Goal: Navigation & Orientation: Find specific page/section

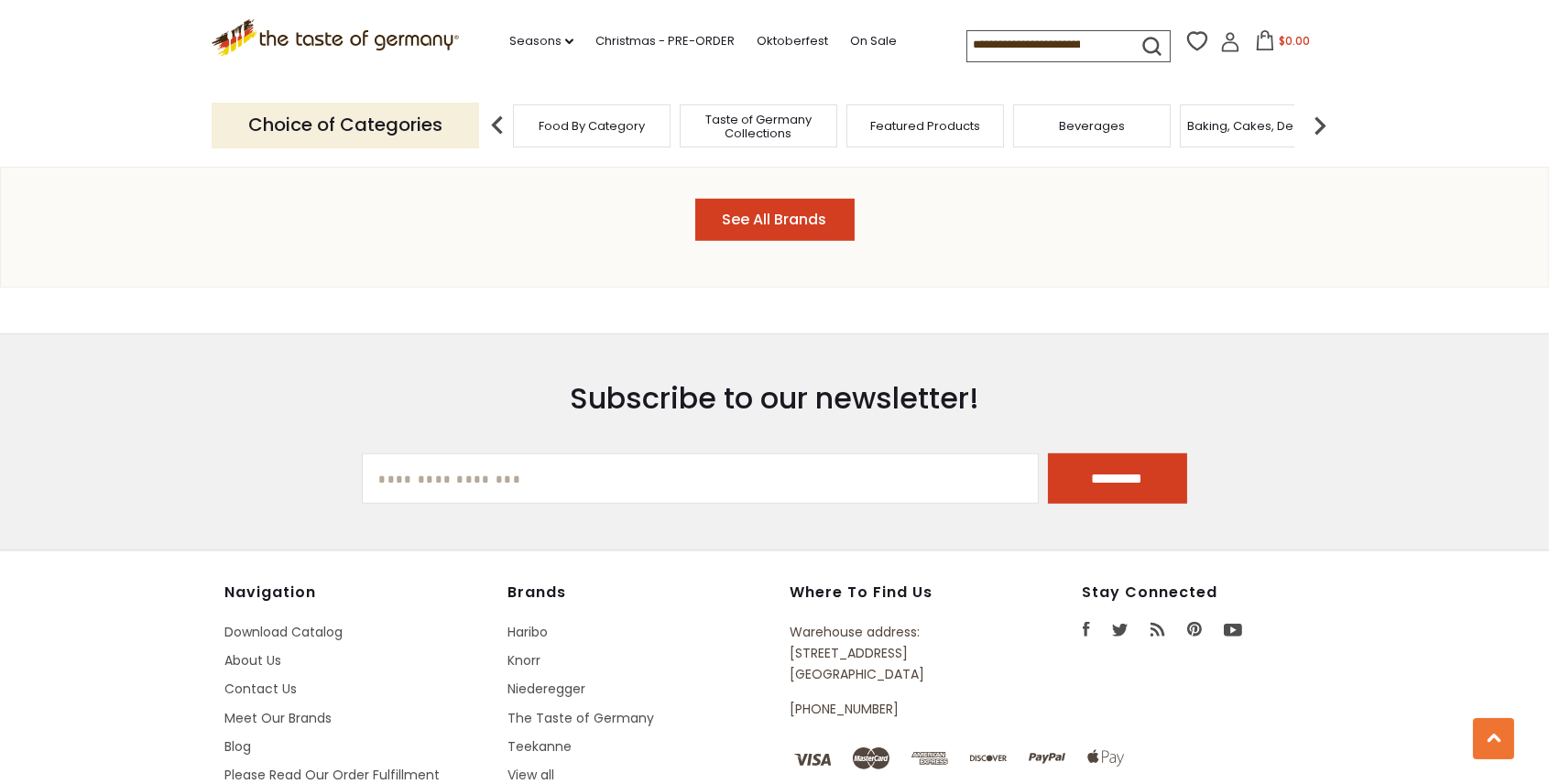
scroll to position [2380, 0]
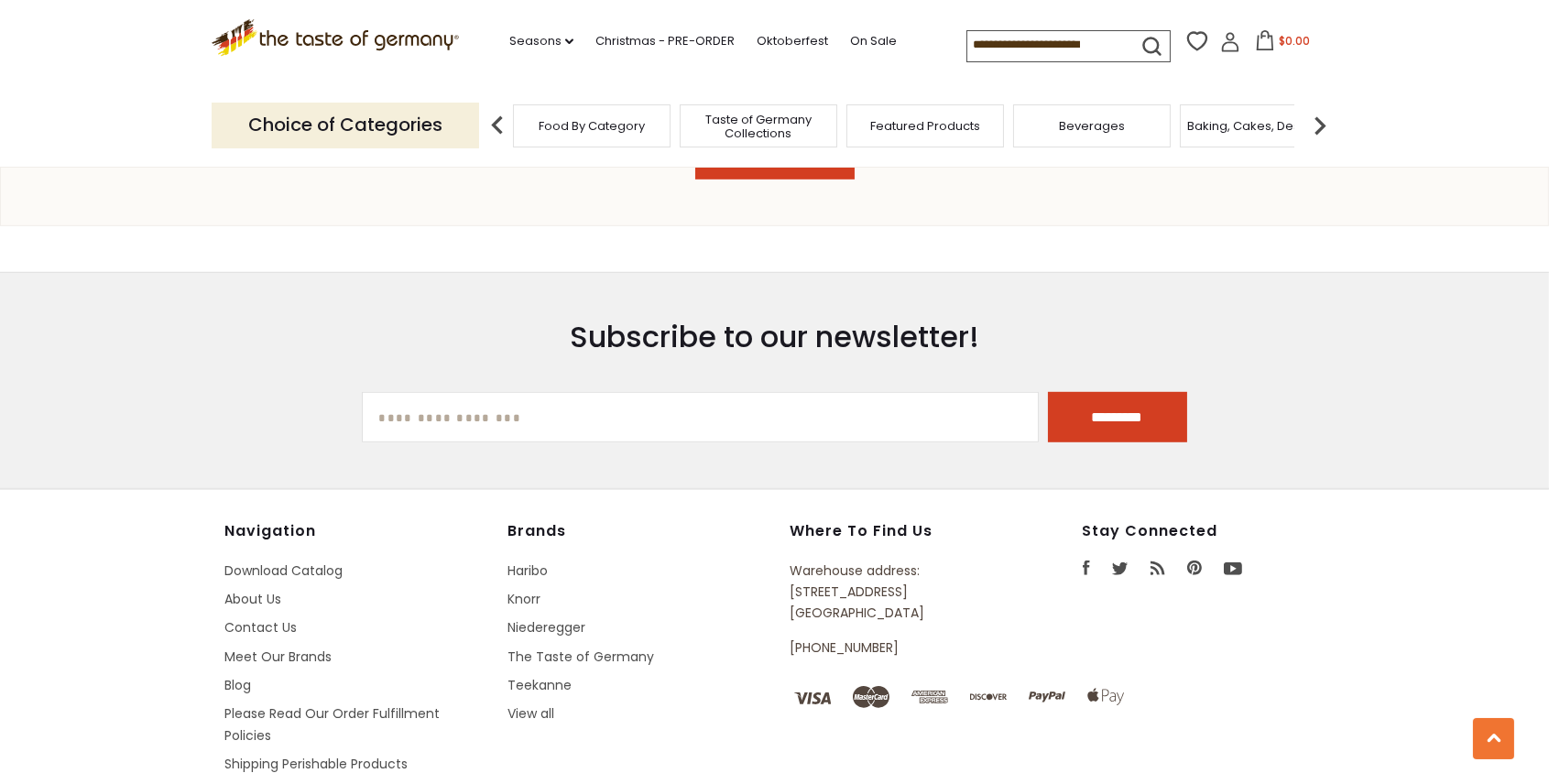
click at [608, 136] on div "Food By Category" at bounding box center [591, 126] width 157 height 43
click at [558, 120] on span "Food By Category" at bounding box center [582, 125] width 106 height 14
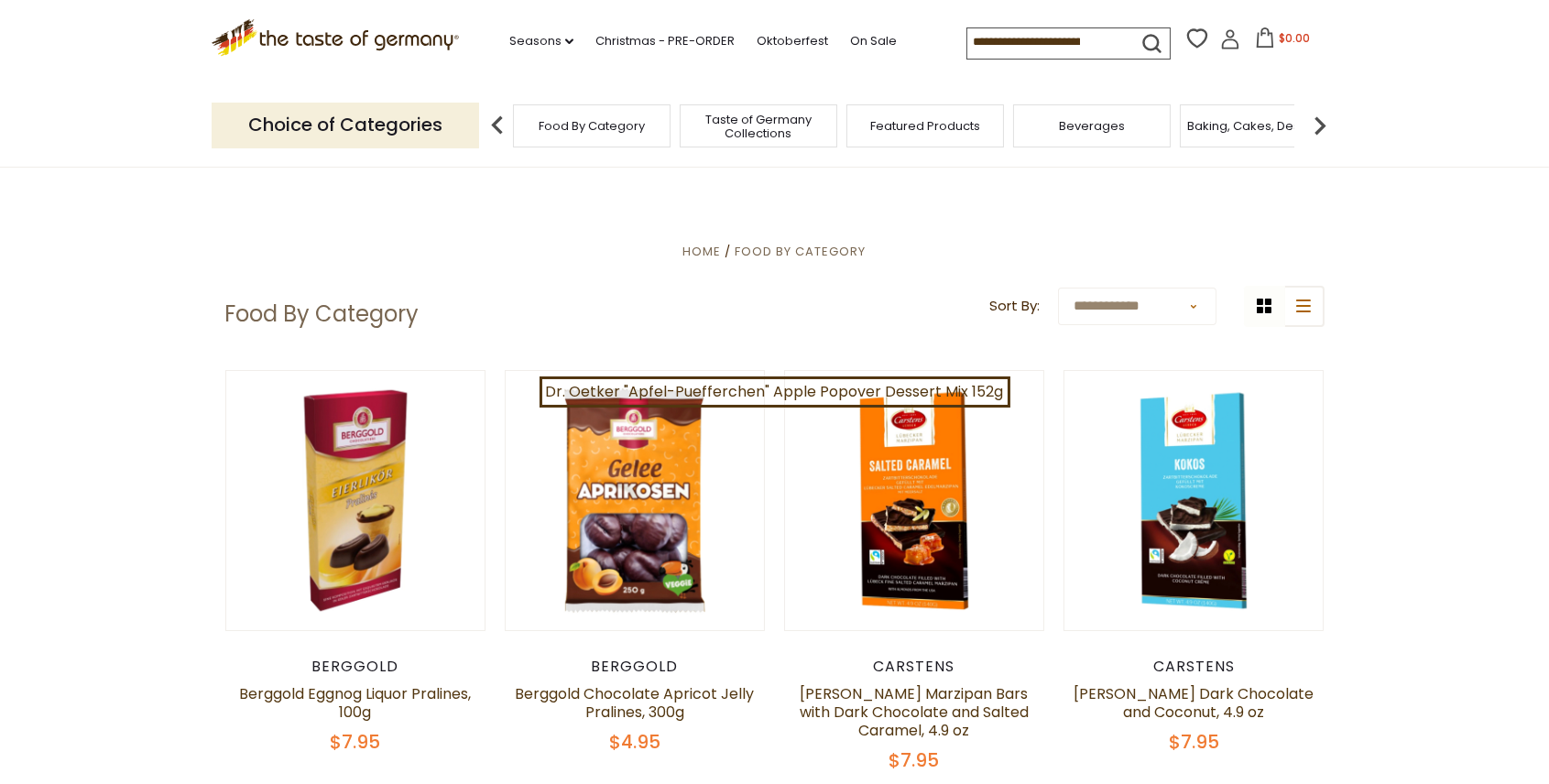
click at [1317, 120] on img at bounding box center [1319, 125] width 37 height 37
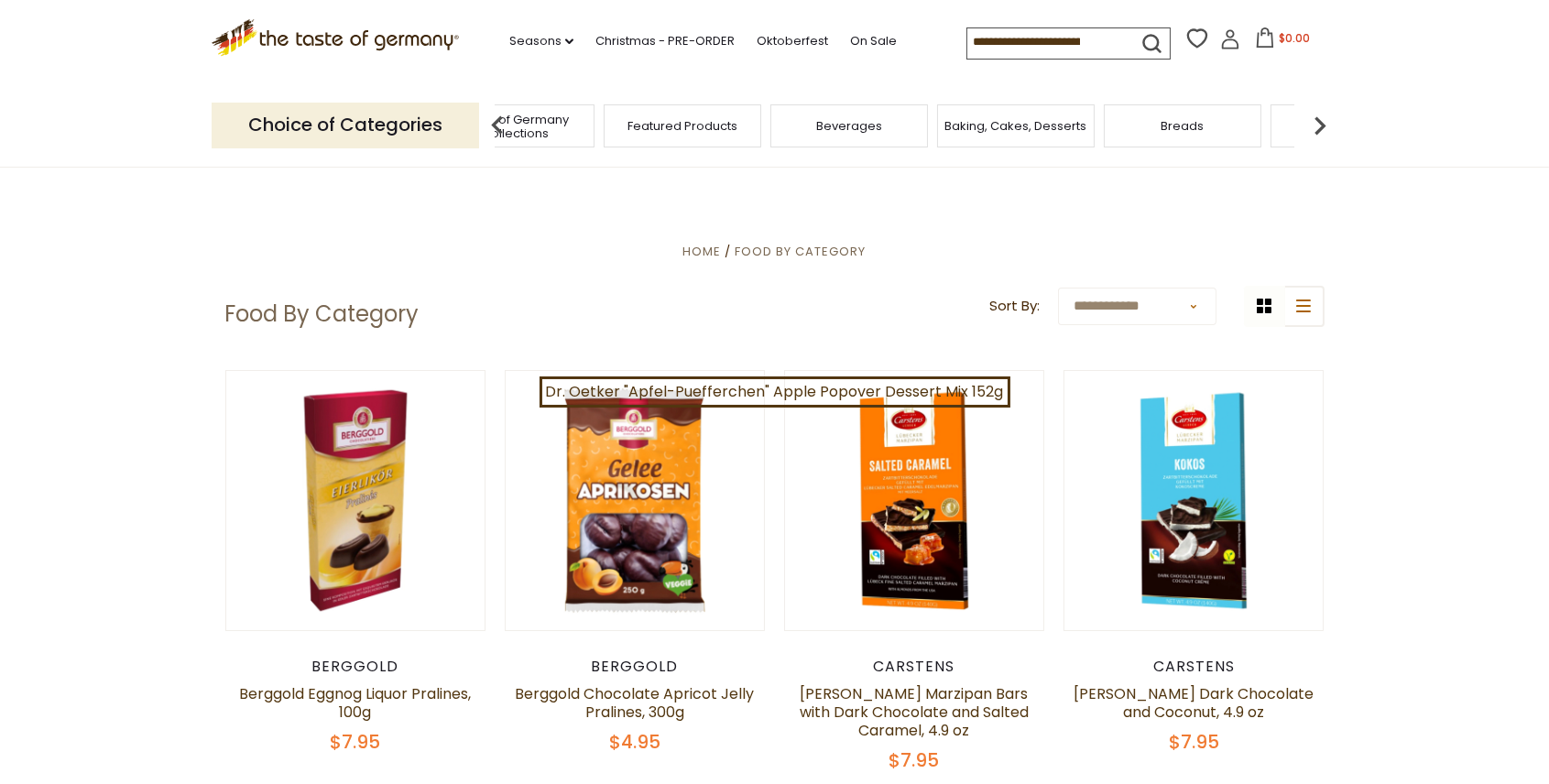
click at [1184, 132] on span "Breads" at bounding box center [1183, 125] width 43 height 14
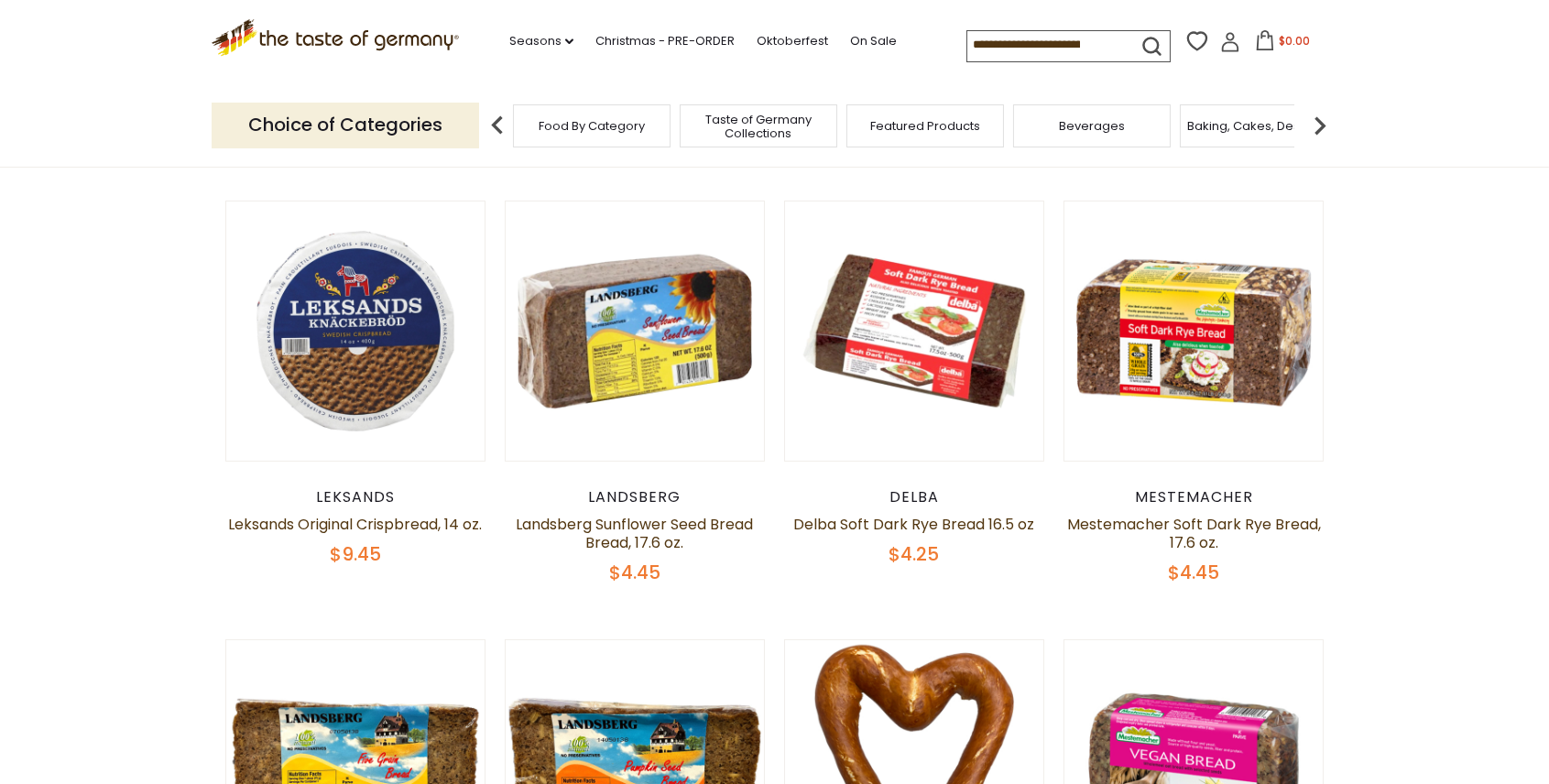
scroll to position [550, 0]
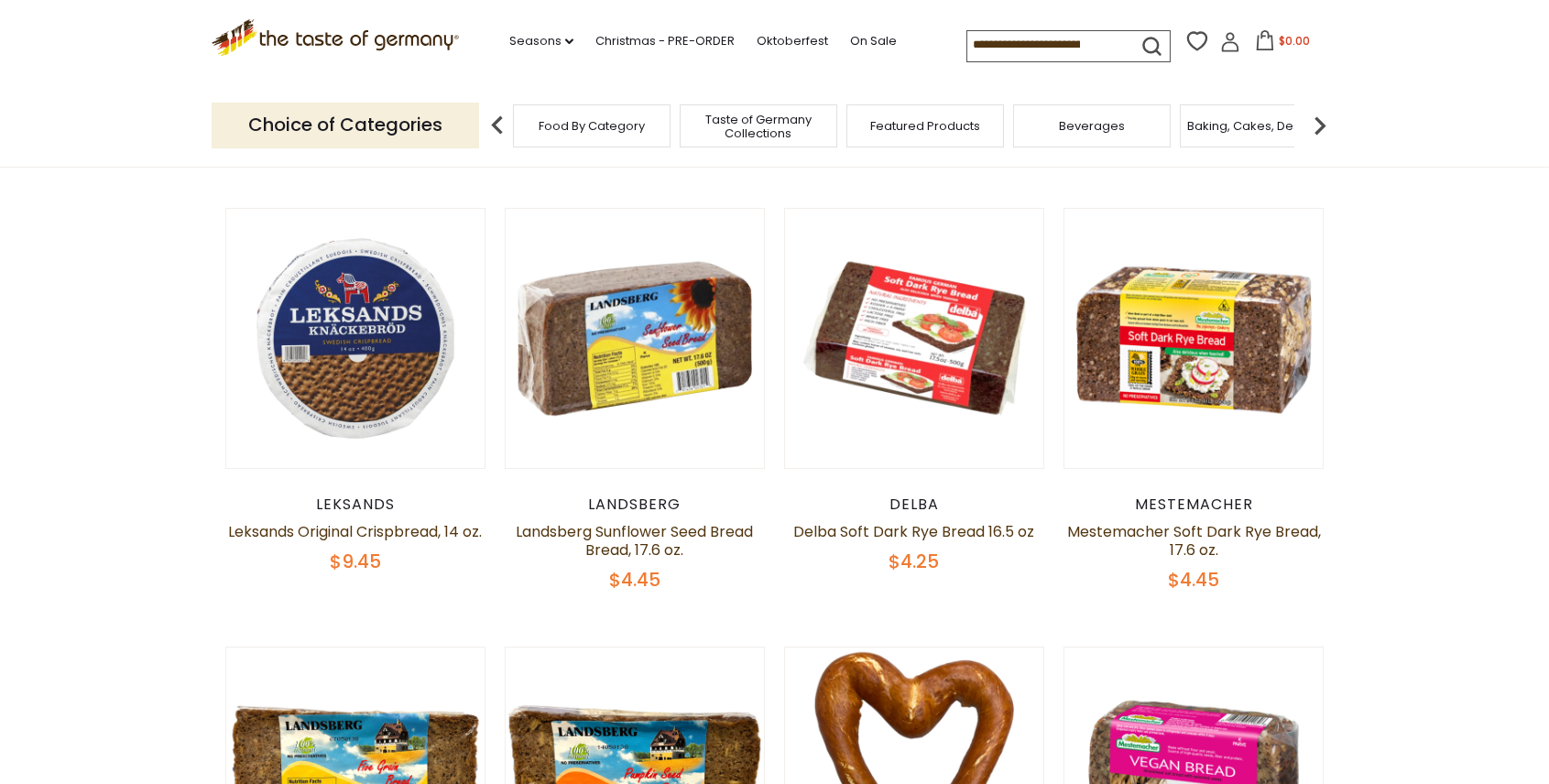
click at [1317, 122] on img at bounding box center [1319, 125] width 37 height 37
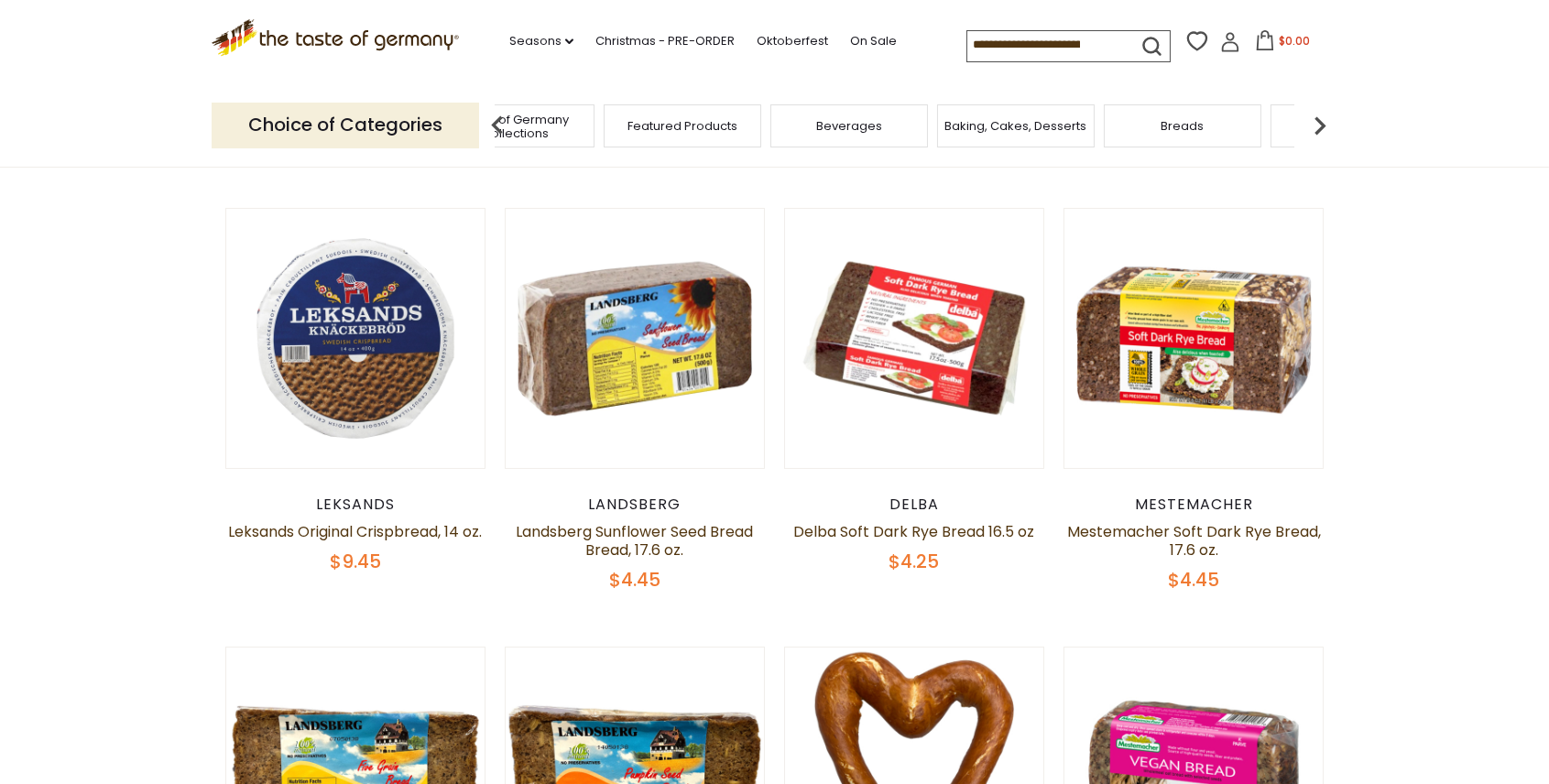
click at [1317, 122] on img at bounding box center [1319, 125] width 37 height 37
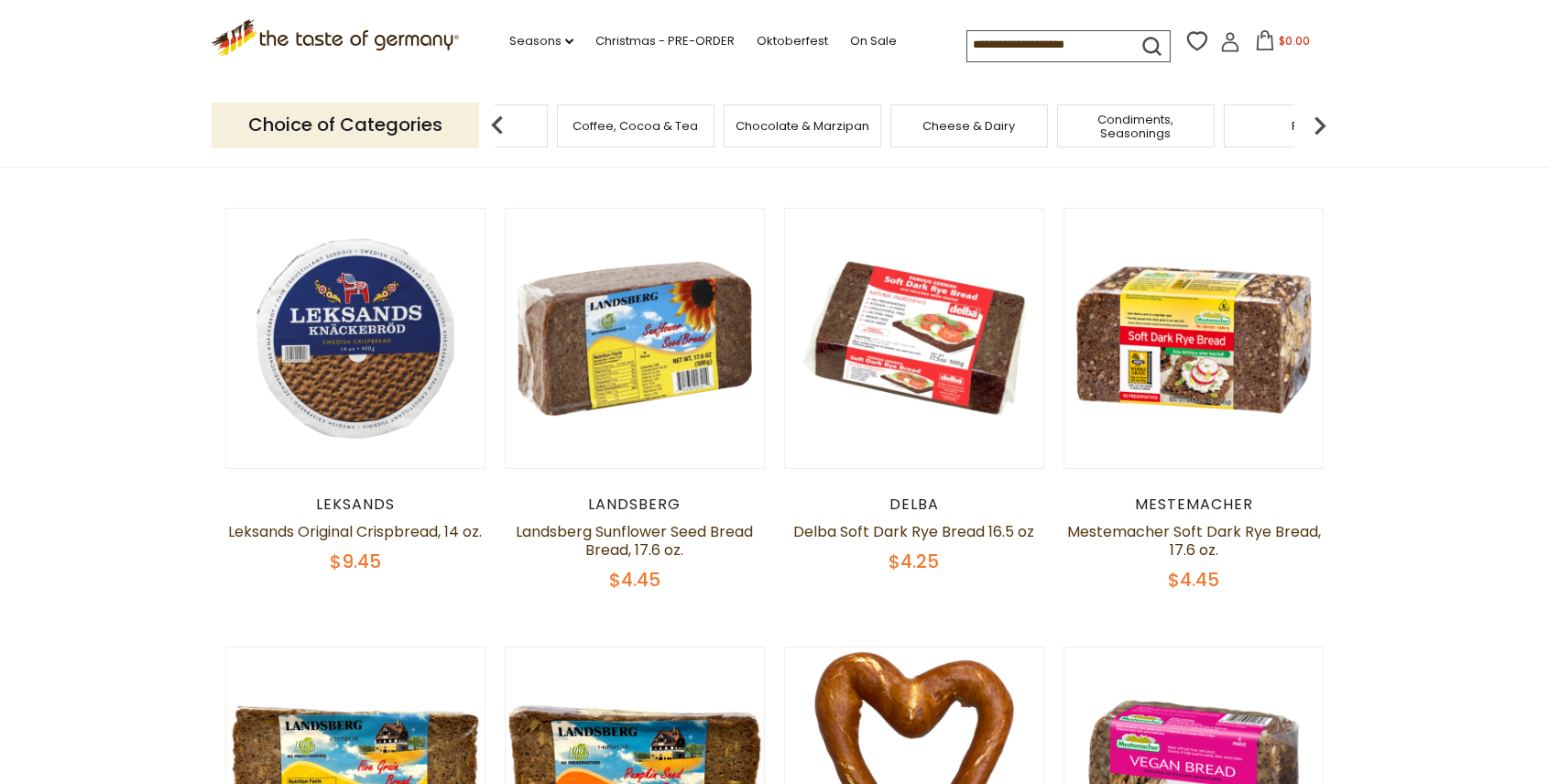
click at [1317, 122] on img at bounding box center [1319, 125] width 37 height 37
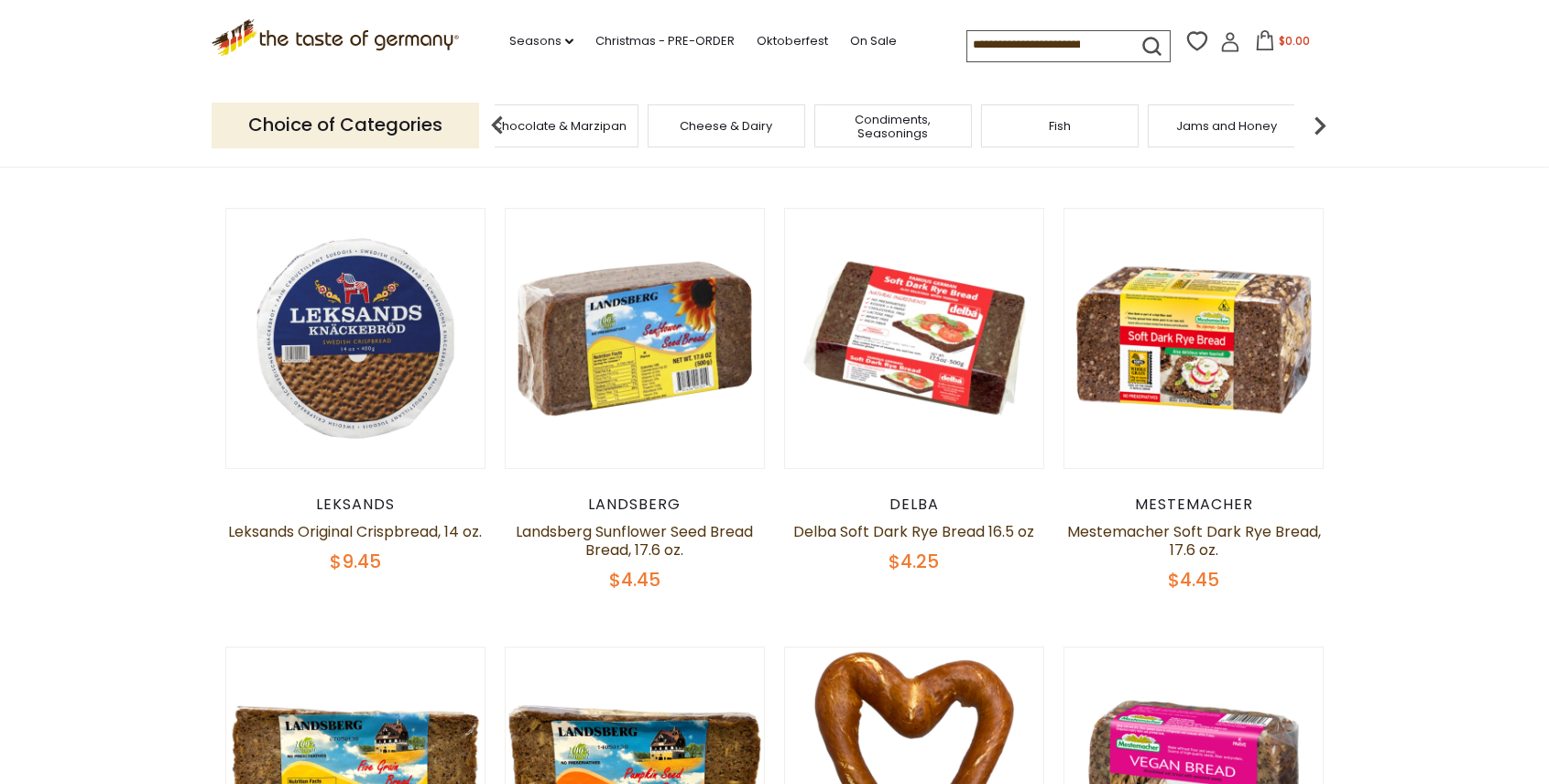
click at [1317, 122] on img at bounding box center [1319, 125] width 37 height 37
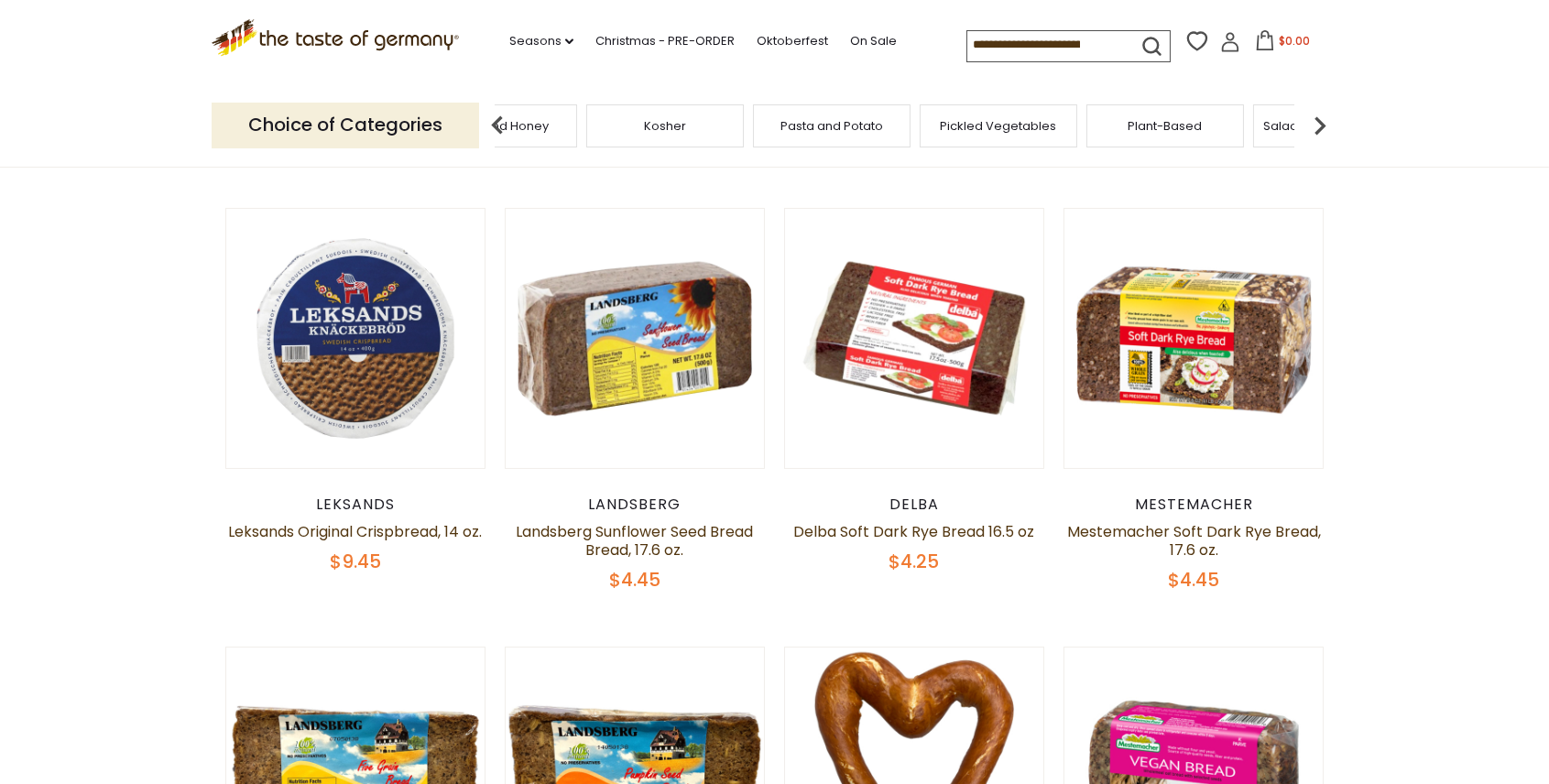
click at [1317, 122] on img at bounding box center [1319, 125] width 37 height 37
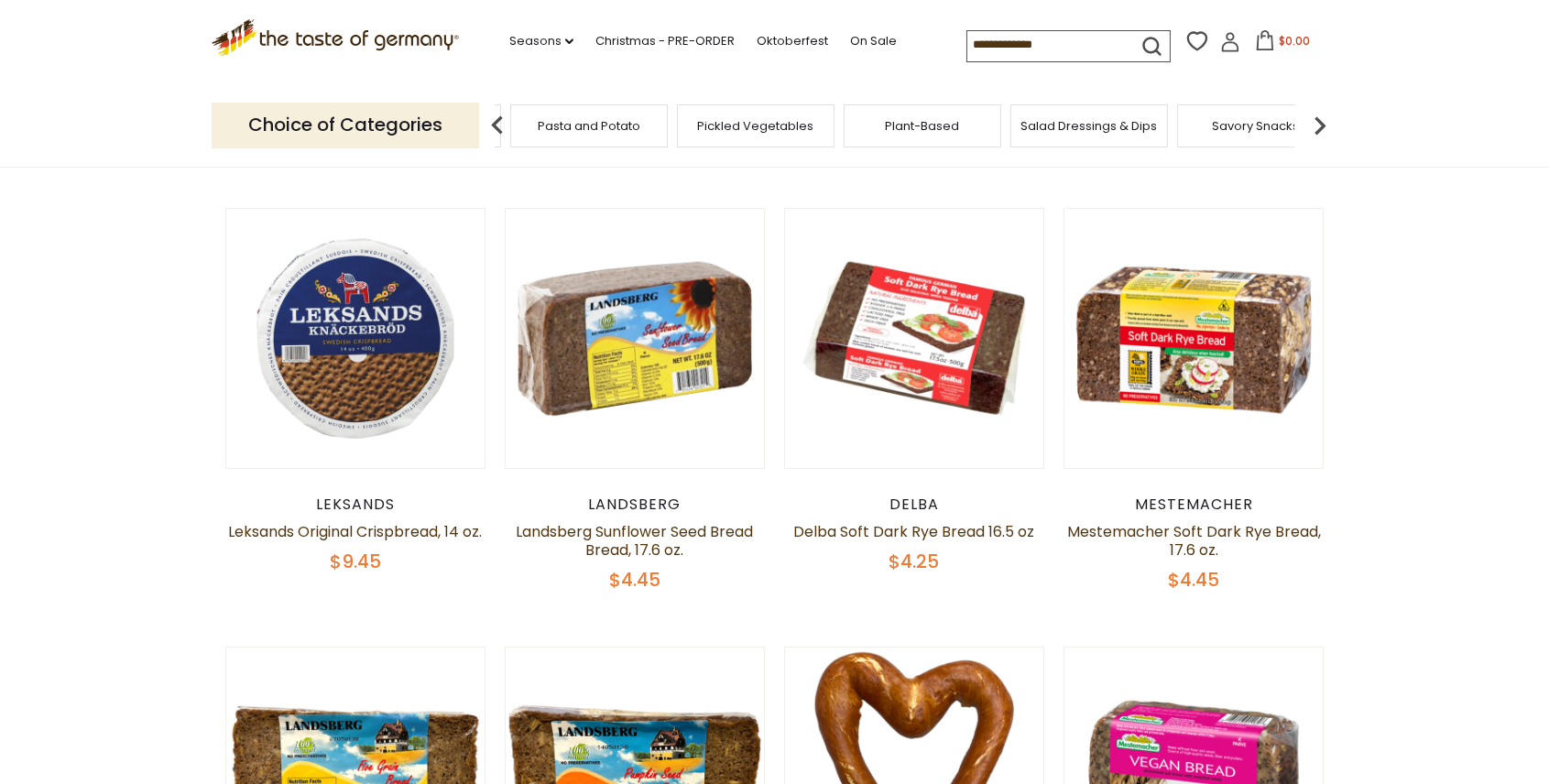
click at [1317, 122] on img at bounding box center [1319, 125] width 37 height 37
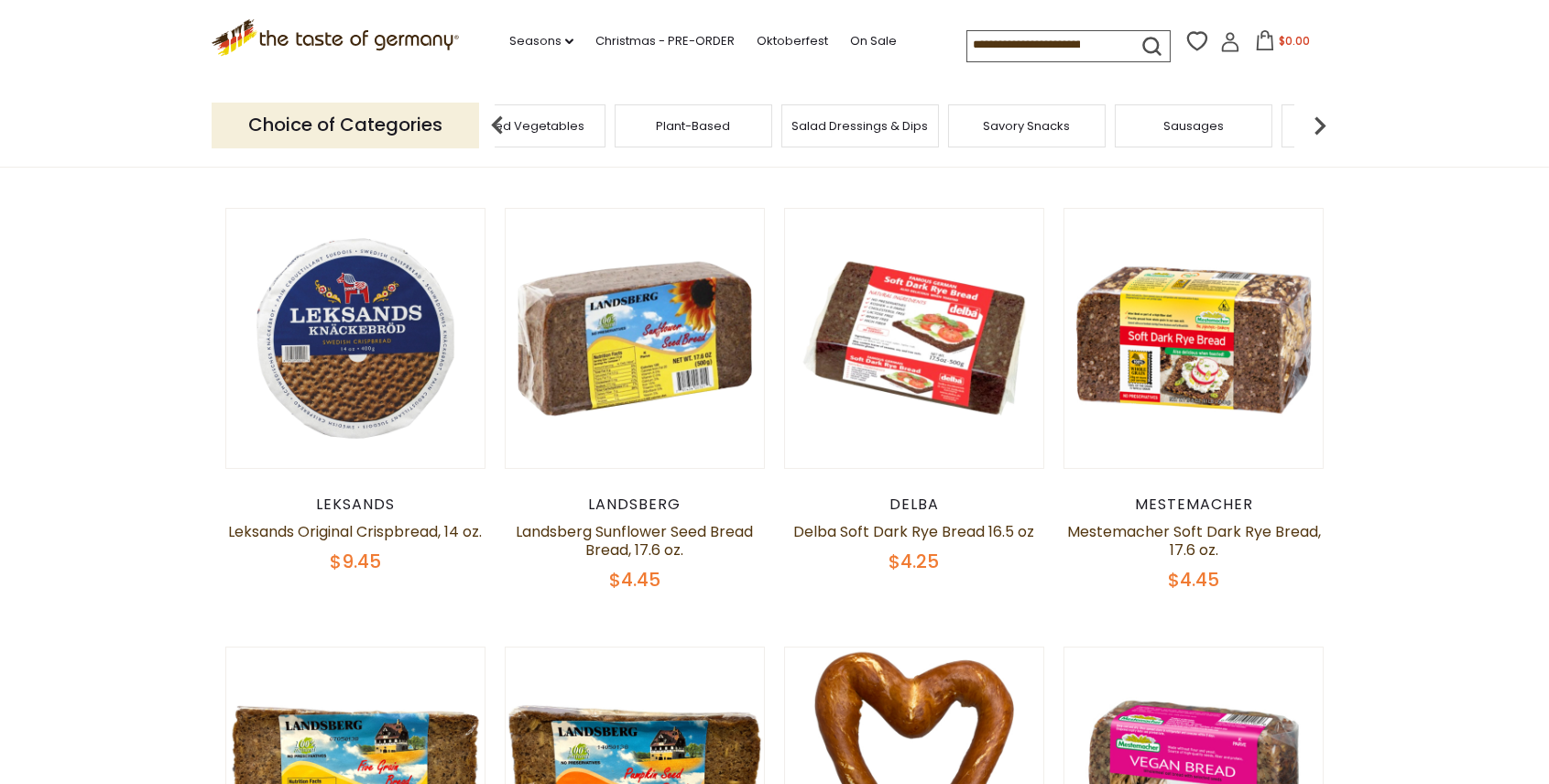
click at [1179, 133] on span "Sausages" at bounding box center [1193, 125] width 60 height 14
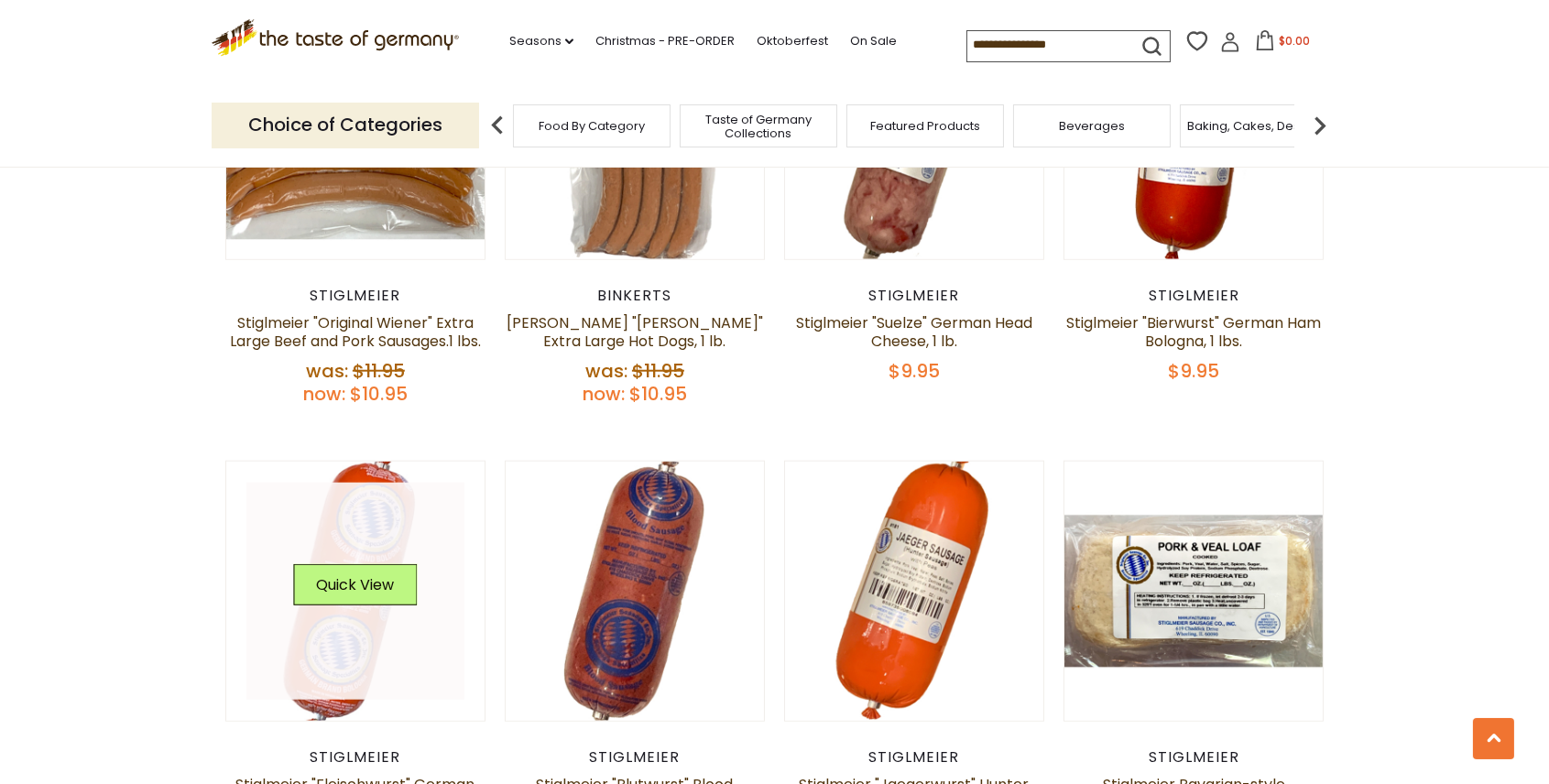
scroll to position [3417, 0]
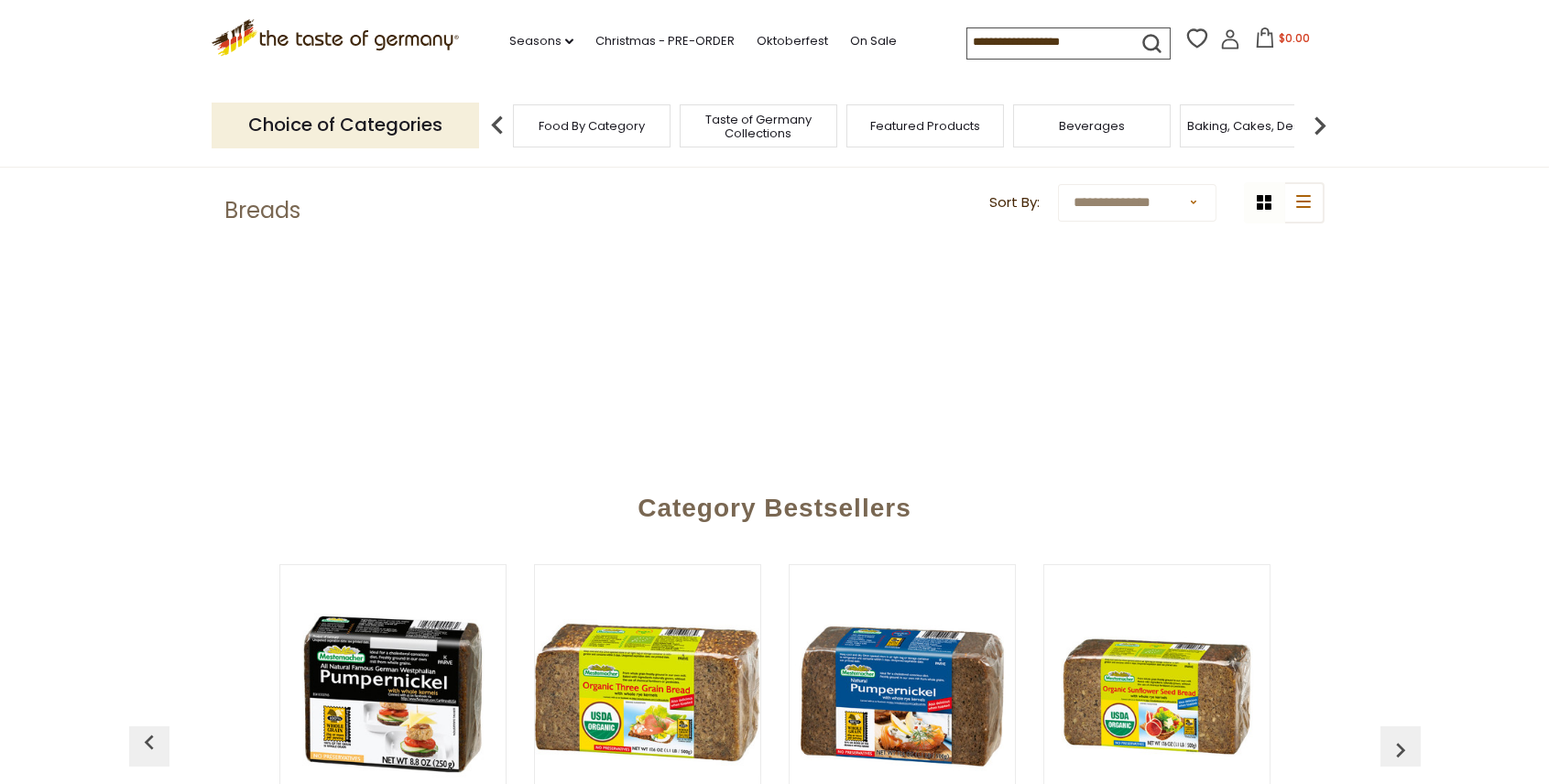
scroll to position [550, 0]
